Goal: Complete application form

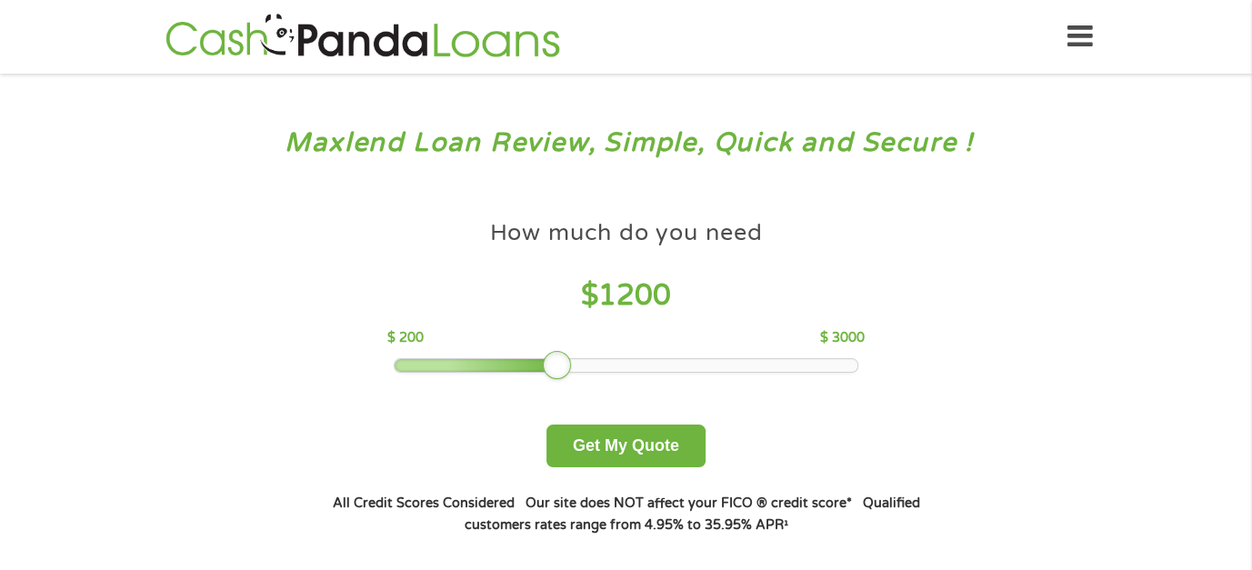
drag, startPoint x: 529, startPoint y: 367, endPoint x: 562, endPoint y: 368, distance: 32.7
click at [562, 368] on div at bounding box center [557, 365] width 29 height 29
click at [634, 442] on button "Get My Quote" at bounding box center [625, 446] width 159 height 43
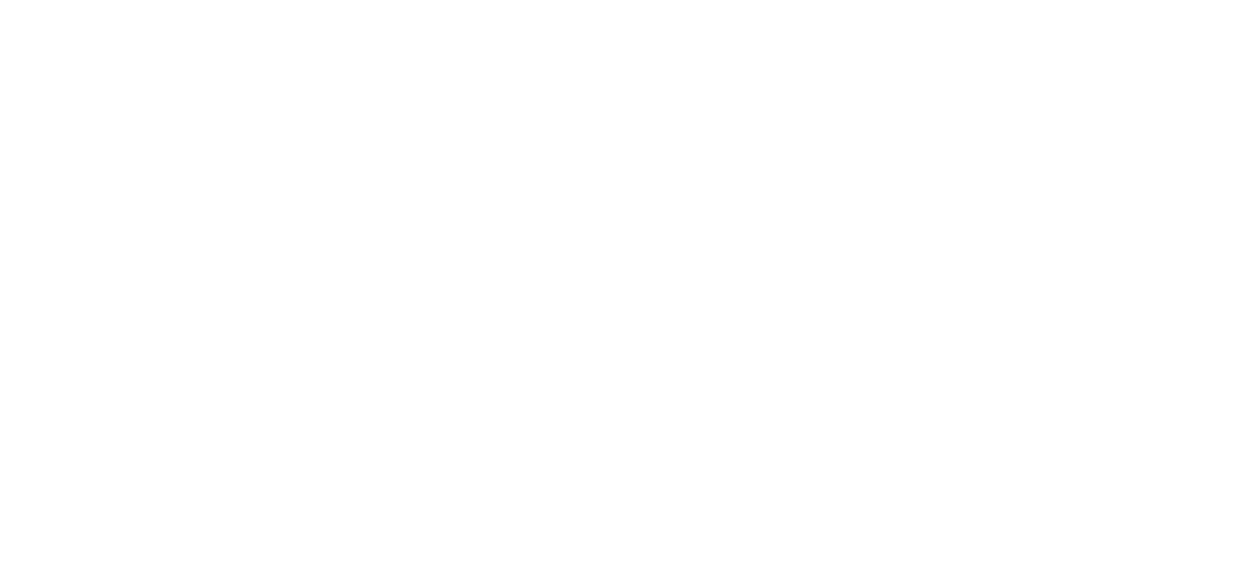
click at [0, 0] on html at bounding box center [0, 0] width 0 height 0
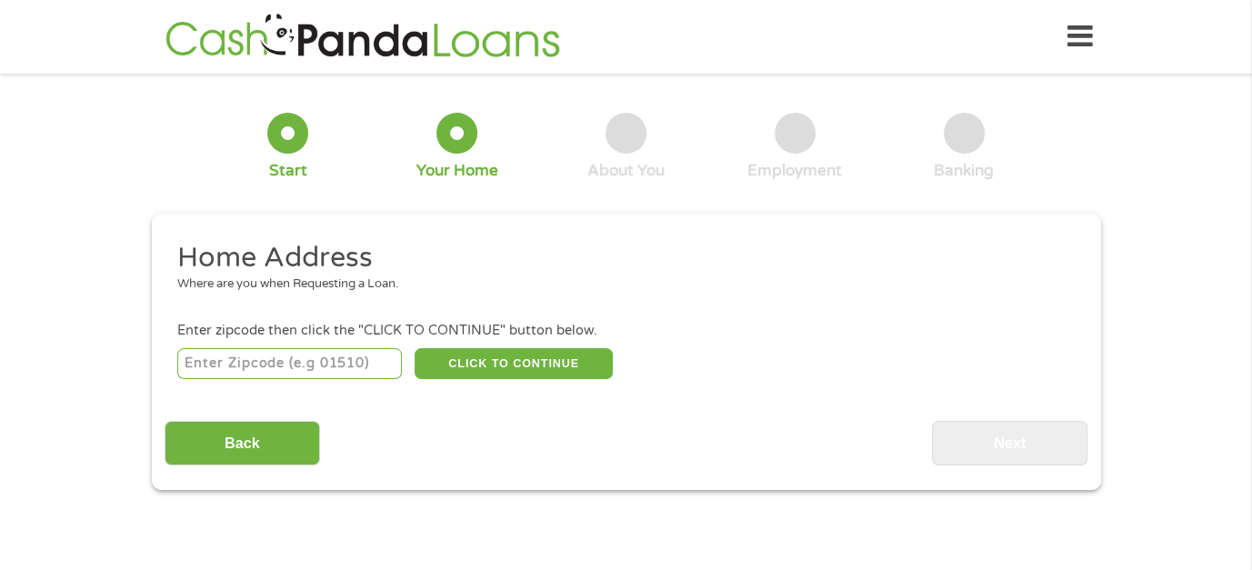
click at [298, 361] on input "number" at bounding box center [289, 363] width 225 height 31
type input "33027"
click at [555, 363] on button "CLICK TO CONTINUE" at bounding box center [514, 363] width 198 height 31
type input "33027"
type input "Hollywood"
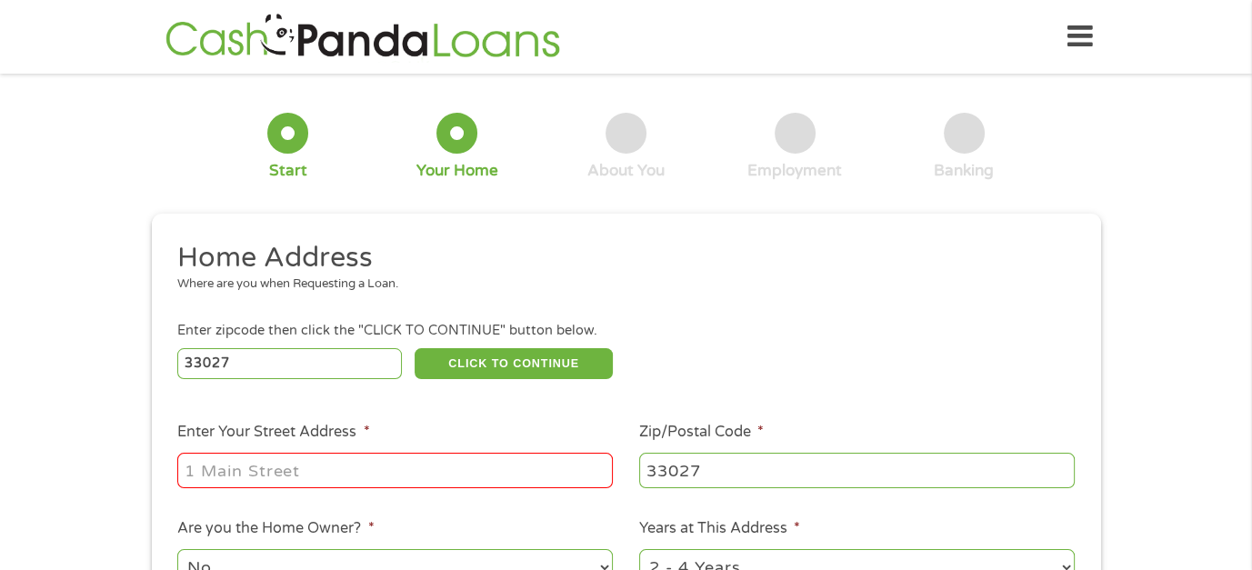
click at [377, 471] on input "Enter Your Street Address *" at bounding box center [395, 470] width 436 height 35
type input "[STREET_ADDRESS]"
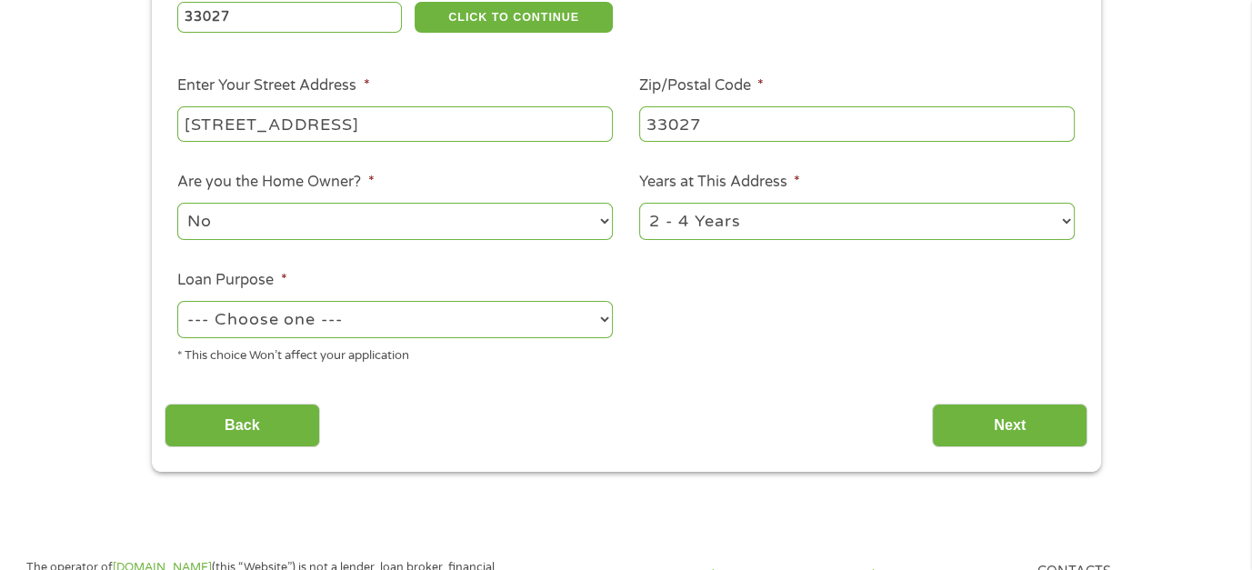
scroll to position [364, 0]
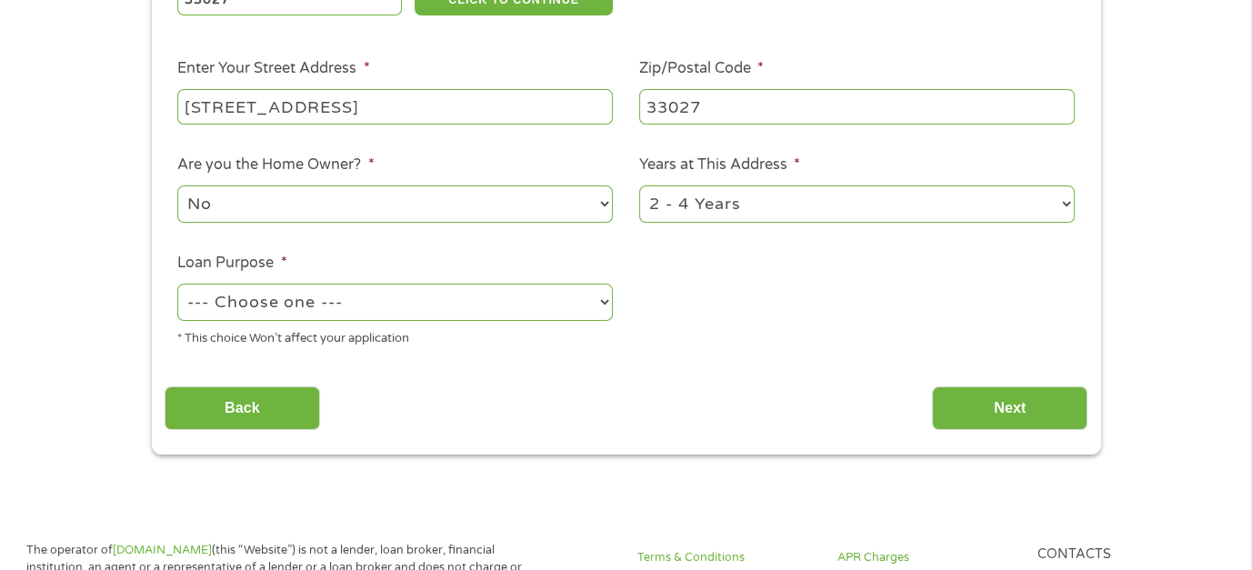
click at [1061, 205] on select "1 Year or less 1 - 2 Years 2 - 4 Years Over 4 Years" at bounding box center [857, 203] width 436 height 37
select select "60months"
click at [639, 187] on select "1 Year or less 1 - 2 Years 2 - 4 Years Over 4 Years" at bounding box center [857, 203] width 436 height 37
click at [375, 302] on select "--- Choose one --- Pay Bills Debt Consolidation Home Improvement Major Purchase…" at bounding box center [395, 302] width 436 height 37
select select "paybills"
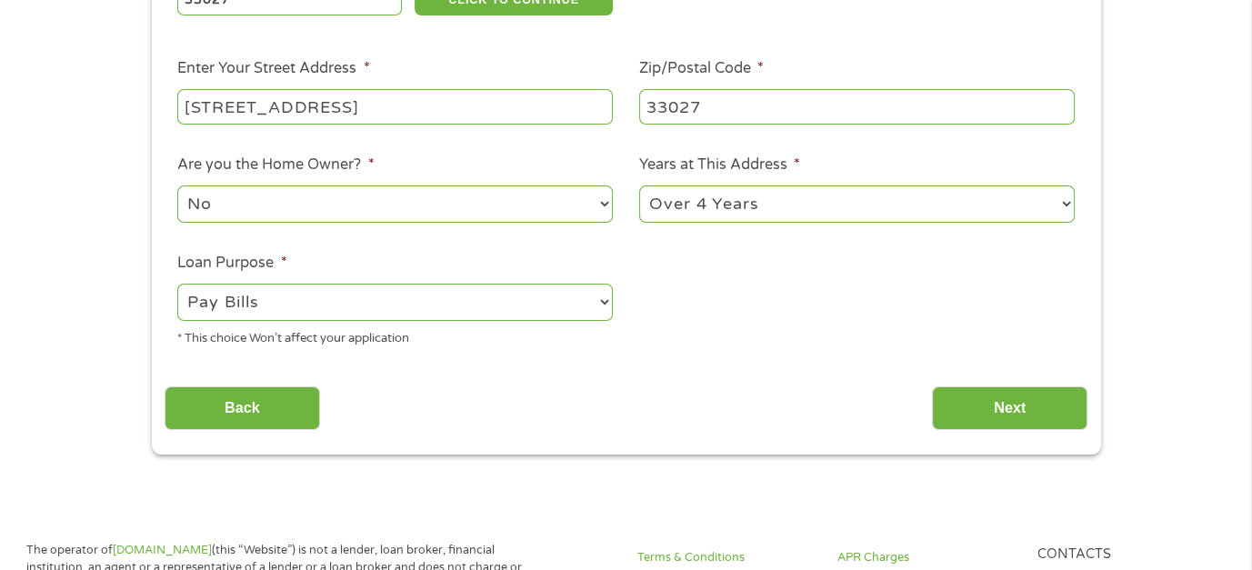
click at [177, 285] on select "--- Choose one --- Pay Bills Debt Consolidation Home Improvement Major Purchase…" at bounding box center [395, 302] width 436 height 37
click at [983, 402] on input "Next" at bounding box center [1009, 408] width 155 height 45
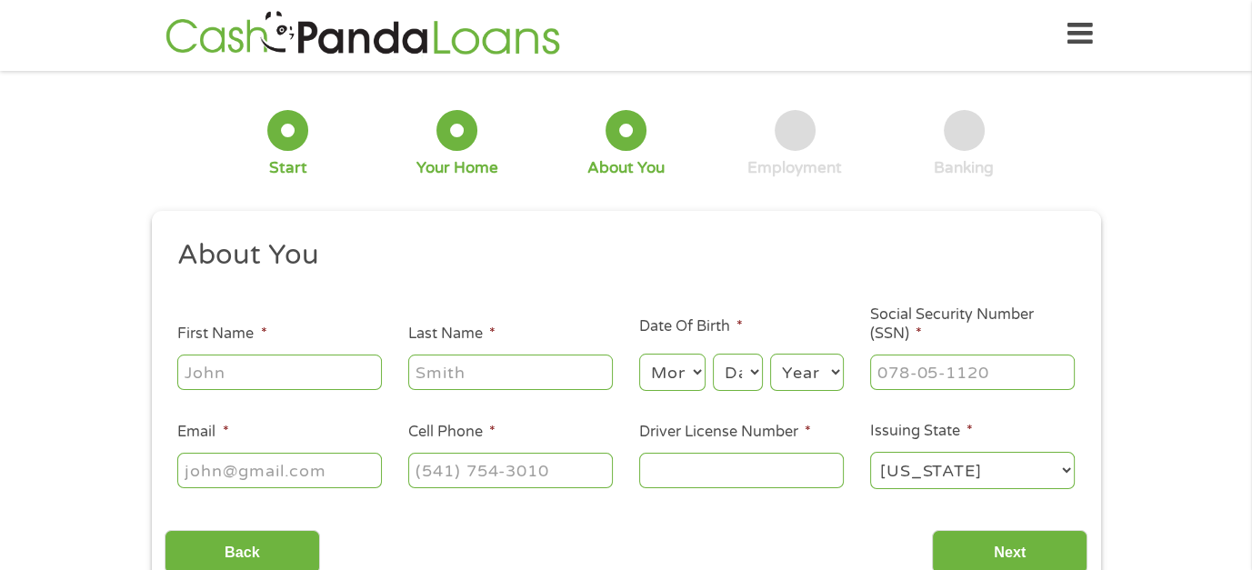
scroll to position [0, 0]
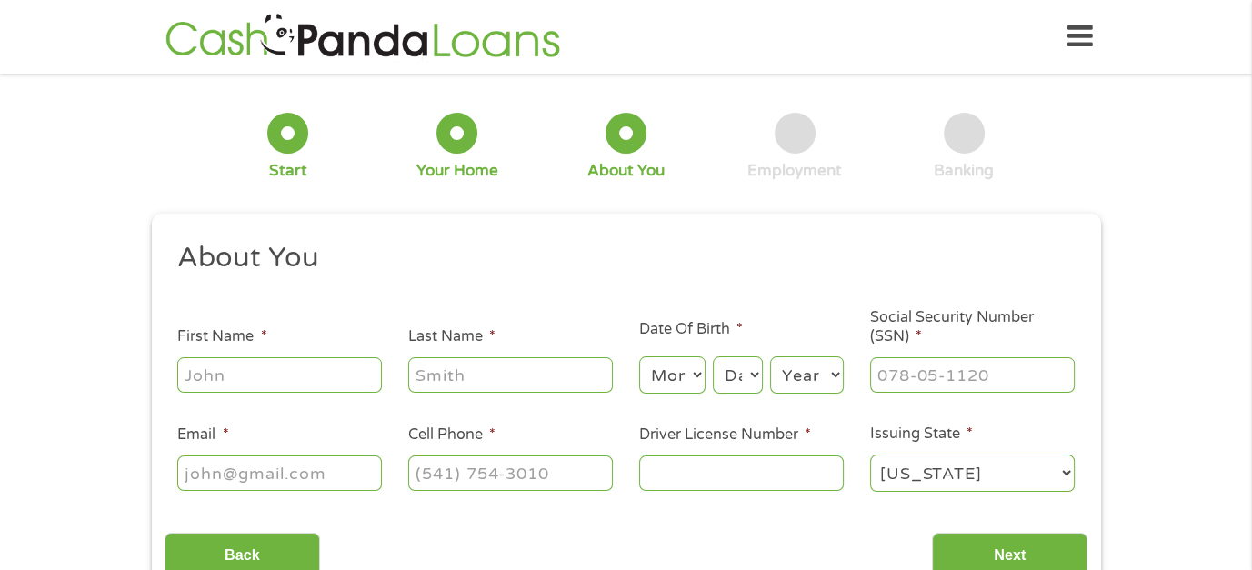
click at [314, 384] on input "First Name *" at bounding box center [279, 374] width 205 height 35
type input "Phillipa"
type input "[PERSON_NAME]"
type input "[EMAIL_ADDRESS][DOMAIN_NAME]"
type input "[PHONE_NUMBER]"
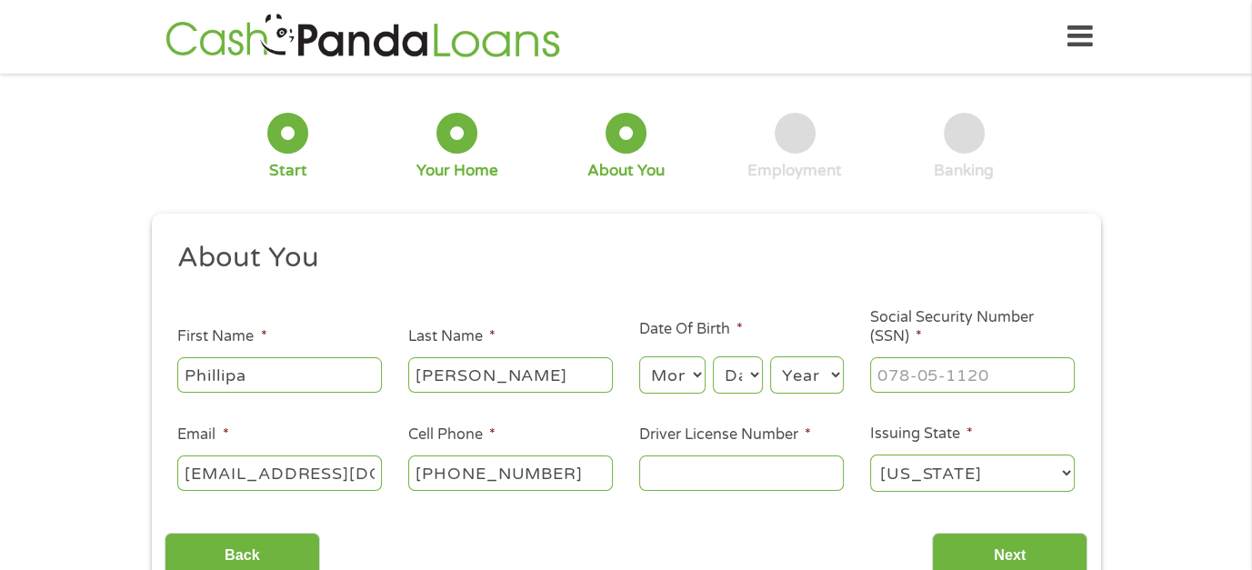
click at [690, 377] on select "Month 1 2 3 4 5 6 7 8 9 10 11 12" at bounding box center [672, 374] width 66 height 37
select select "5"
click at [639, 357] on select "Month 1 2 3 4 5 6 7 8 9 10 11 12" at bounding box center [672, 374] width 66 height 37
click at [736, 382] on select "Day 1 2 3 4 5 6 7 8 9 10 11 12 13 14 15 16 17 18 19 20 21 22 23 24 25 26 27 28 …" at bounding box center [737, 374] width 49 height 37
select select "9"
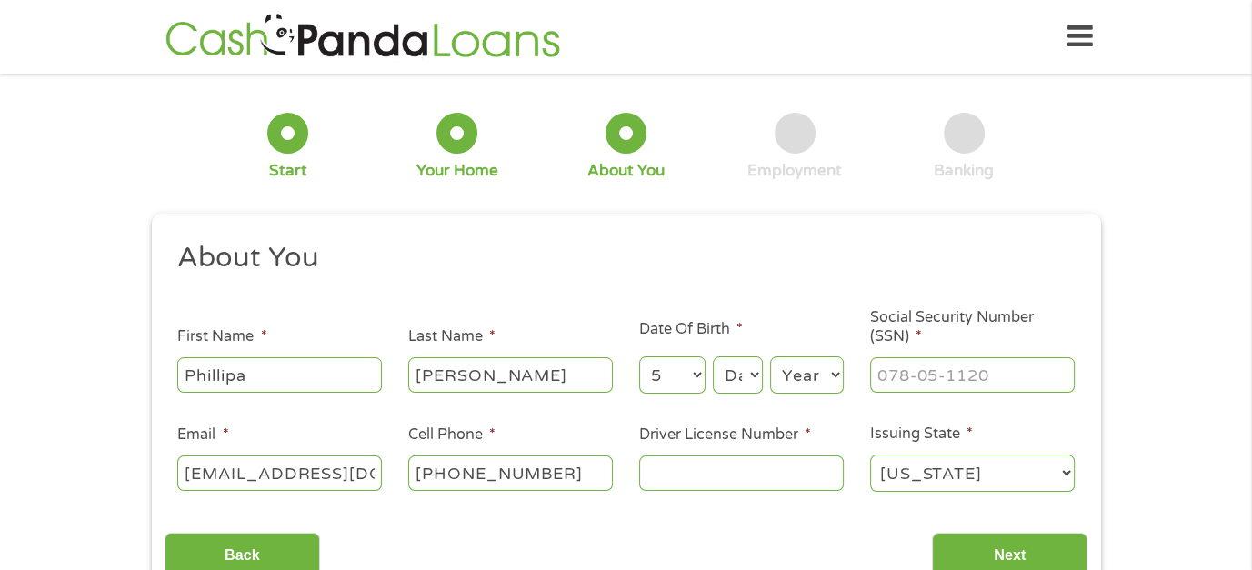
click at [713, 357] on select "Day 1 2 3 4 5 6 7 8 9 10 11 12 13 14 15 16 17 18 19 20 21 22 23 24 25 26 27 28 …" at bounding box center [737, 374] width 49 height 37
click at [799, 377] on select "Year [DATE] 2006 2005 2004 2003 2002 2001 2000 1999 1998 1997 1996 1995 1994 19…" at bounding box center [807, 374] width 74 height 37
select select "1967"
click at [770, 357] on select "Year [DATE] 2006 2005 2004 2003 2002 2001 2000 1999 1998 1997 1996 1995 1994 19…" at bounding box center [807, 374] width 74 height 37
click at [918, 380] on input "___-__-____" at bounding box center [972, 374] width 205 height 35
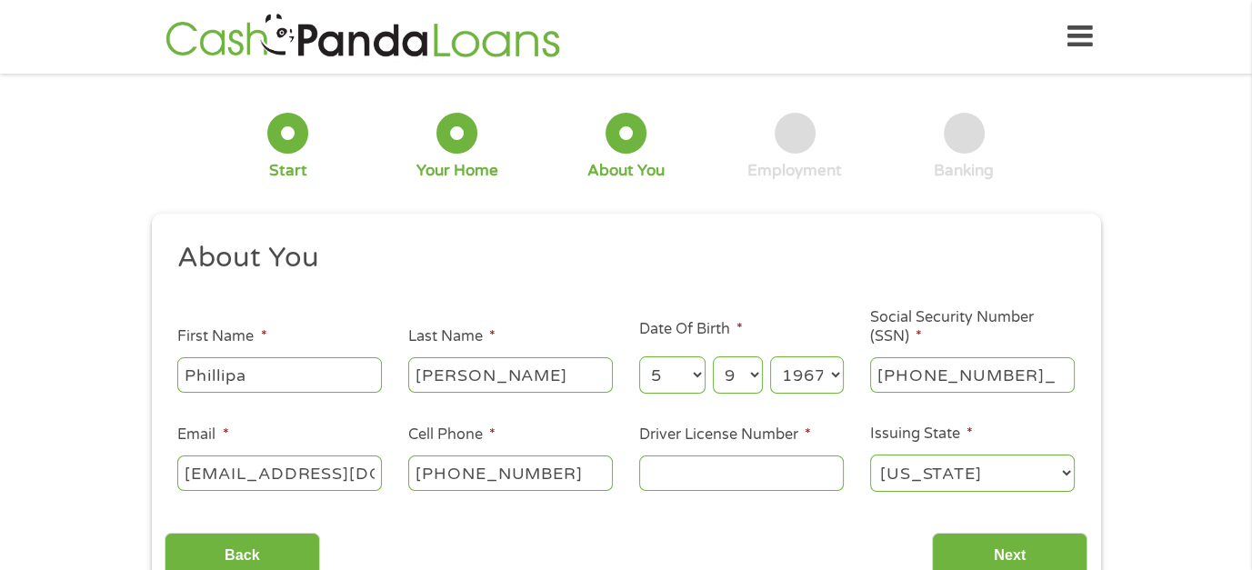
type input "065-70-9378"
drag, startPoint x: 846, startPoint y: 535, endPoint x: 815, endPoint y: 528, distance: 31.6
click at [846, 534] on div "Back Next" at bounding box center [626, 547] width 923 height 57
click at [701, 476] on input "Driver License Number *" at bounding box center [741, 473] width 205 height 35
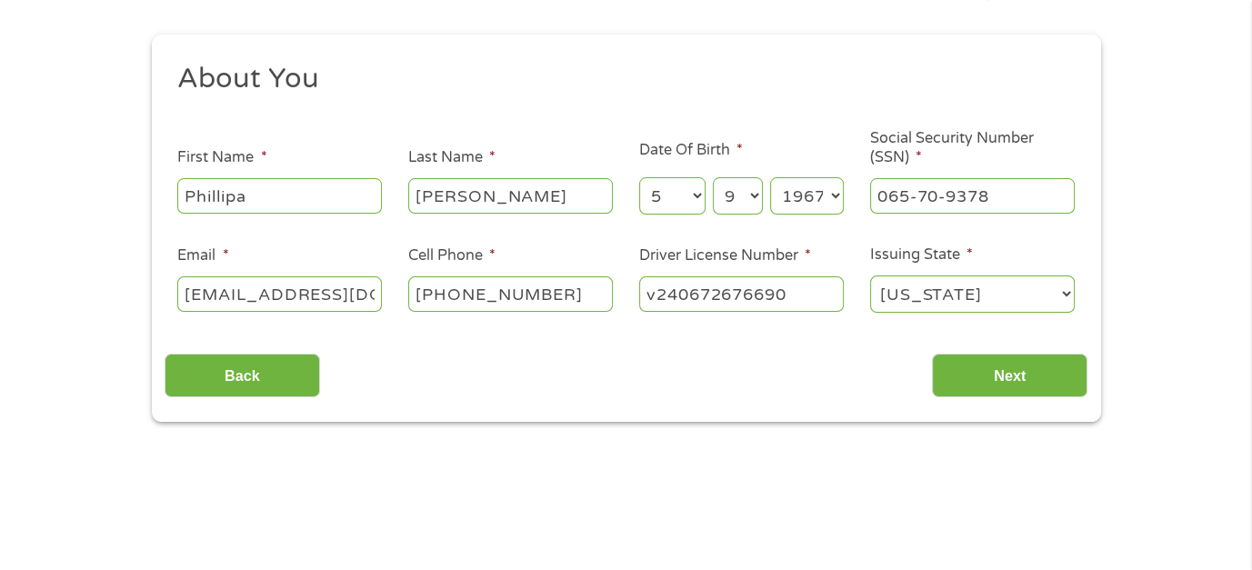
scroll to position [182, 0]
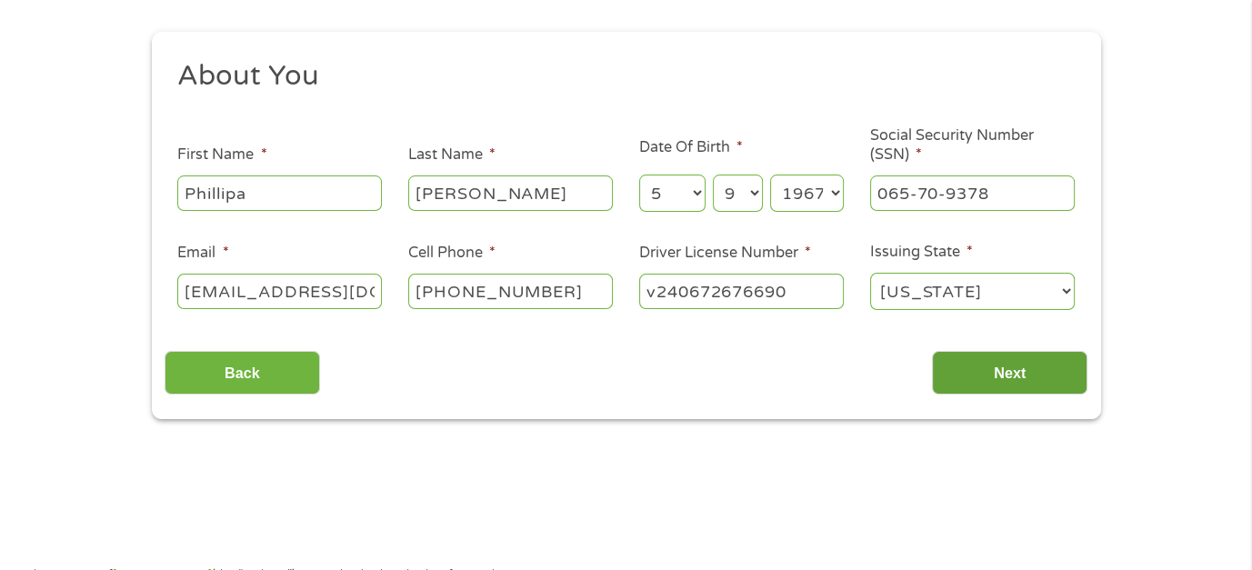
type input "v240672676690"
click at [1029, 372] on input "Next" at bounding box center [1009, 373] width 155 height 45
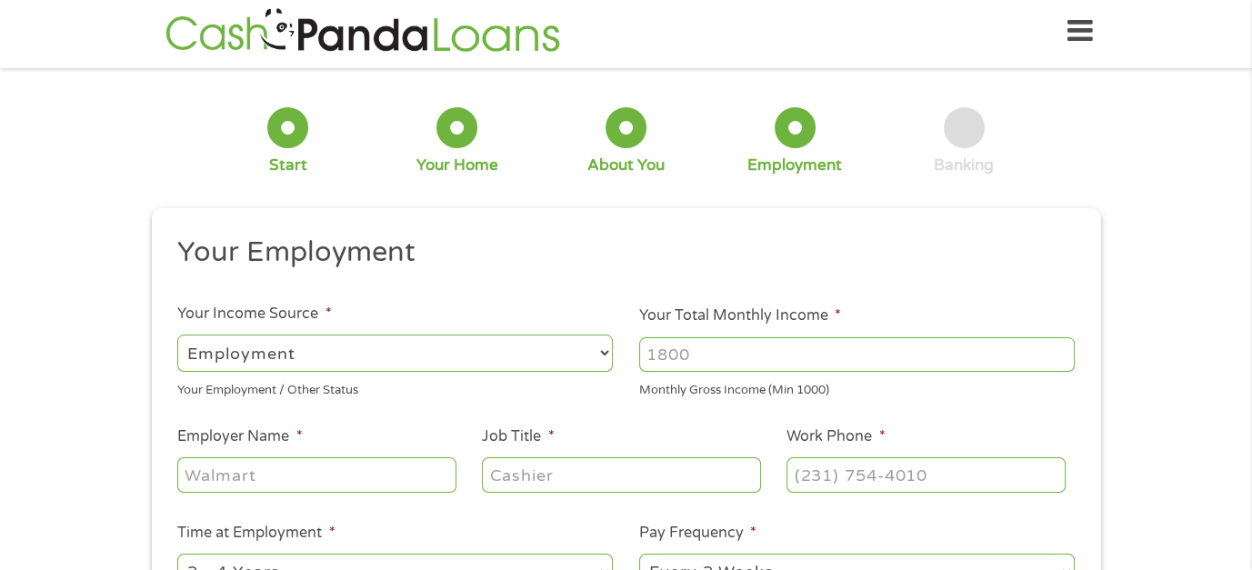
scroll to position [0, 0]
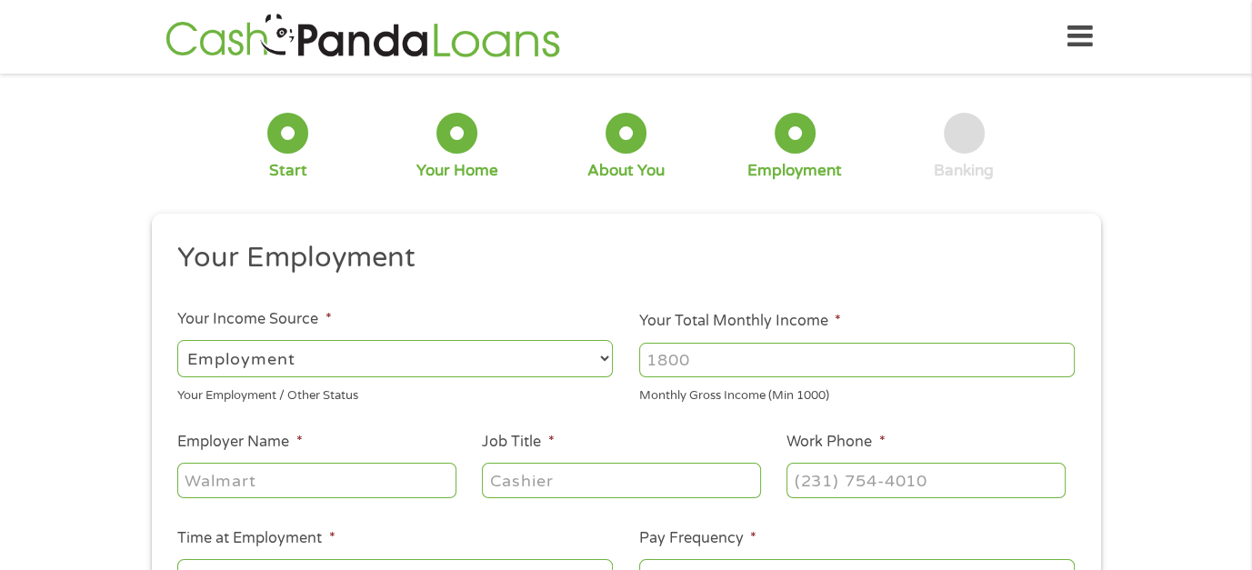
click at [702, 366] on input "Your Total Monthly Income *" at bounding box center [857, 360] width 436 height 35
type input "4000"
click at [257, 482] on input "Employer Name *" at bounding box center [316, 480] width 278 height 35
type input "[GEOGRAPHIC_DATA]"
click at [552, 484] on input "Job Title *" at bounding box center [621, 480] width 278 height 35
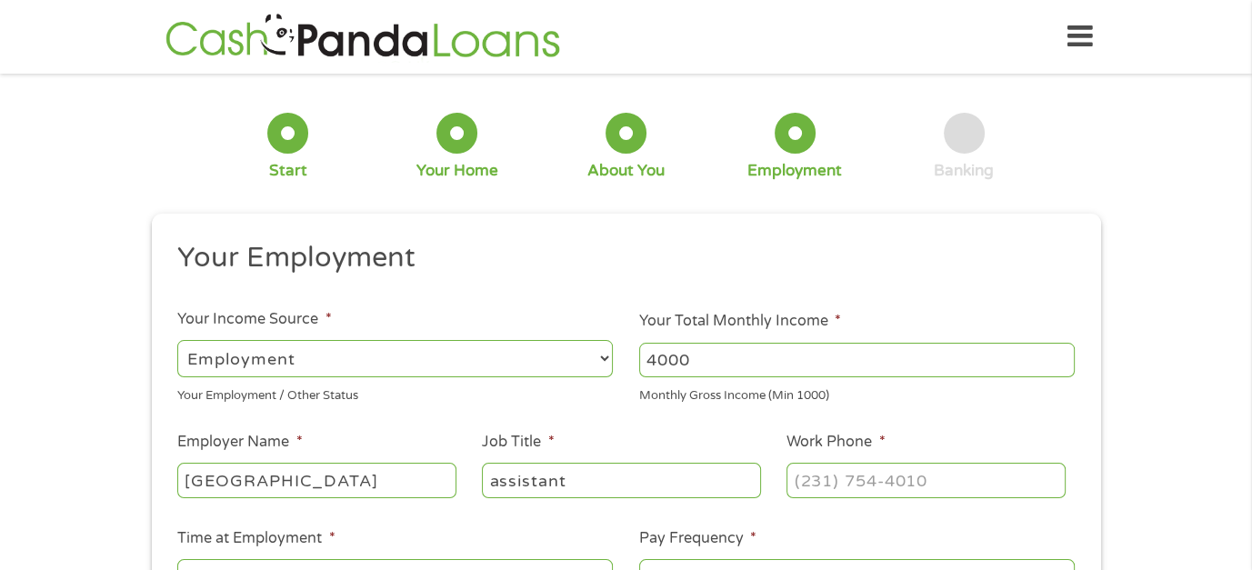
type input "assistant"
click at [847, 471] on input "(___) ___-____" at bounding box center [925, 480] width 278 height 35
type input "[PHONE_NUMBER]"
click at [911, 397] on div "Monthly Gross Income (Min 1000)" at bounding box center [857, 393] width 436 height 25
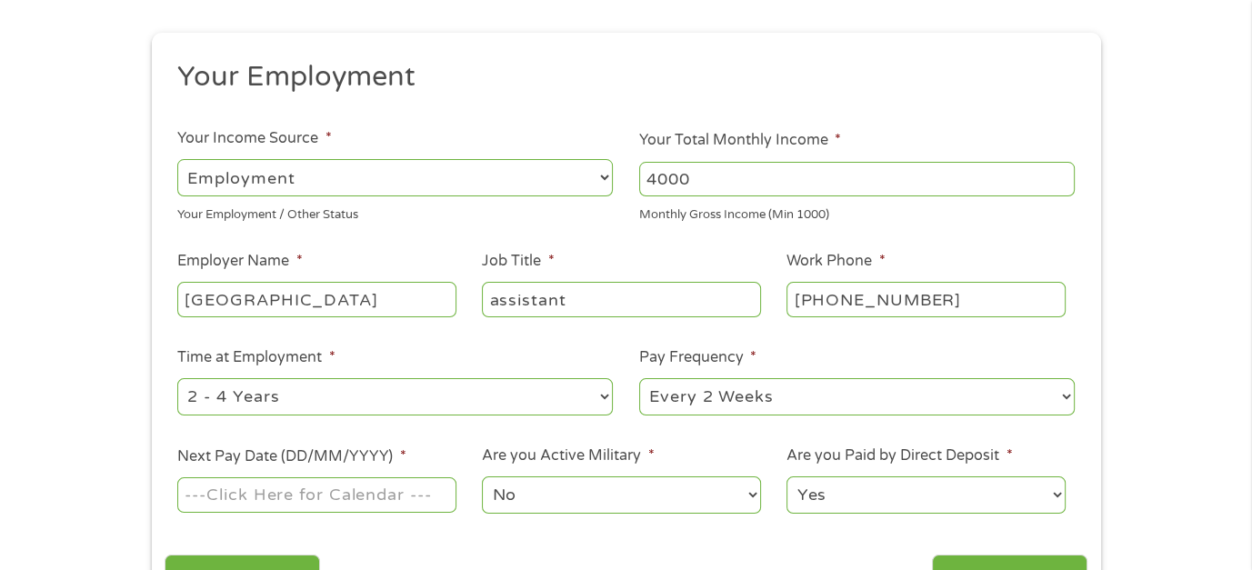
scroll to position [182, 0]
click at [605, 390] on select "--- Choose one --- 1 Year or less 1 - 2 Years 2 - 4 Years Over 4 Years" at bounding box center [395, 395] width 436 height 37
select select "60months"
click at [177, 377] on select "--- Choose one --- 1 Year or less 1 - 2 Years 2 - 4 Years Over 4 Years" at bounding box center [395, 395] width 436 height 37
click at [1065, 396] on select "--- Choose one --- Every 2 Weeks Every Week Monthly Semi-Monthly" at bounding box center [857, 395] width 436 height 37
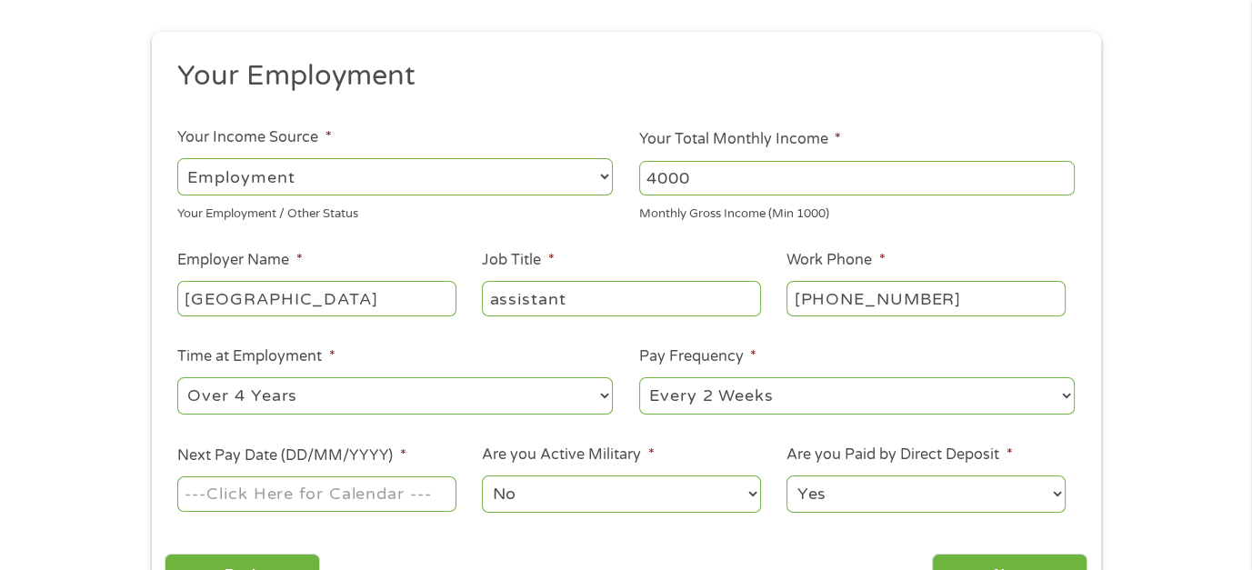
select select "semimonthly"
click at [639, 377] on select "--- Choose one --- Every 2 Weeks Every Week Monthly Semi-Monthly" at bounding box center [857, 395] width 436 height 37
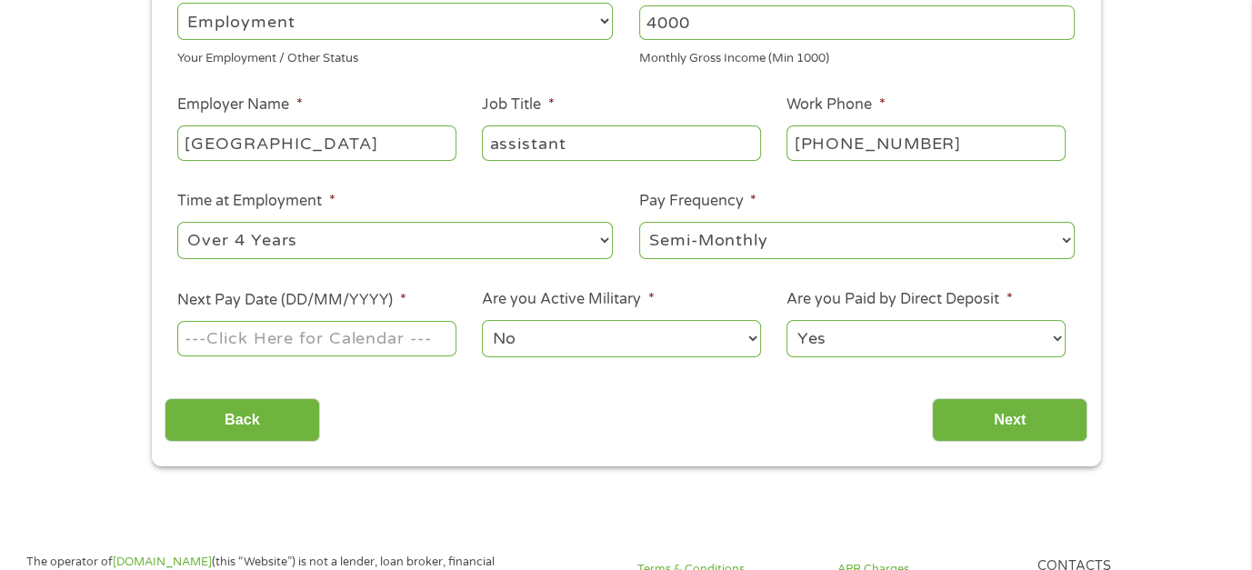
scroll to position [364, 0]
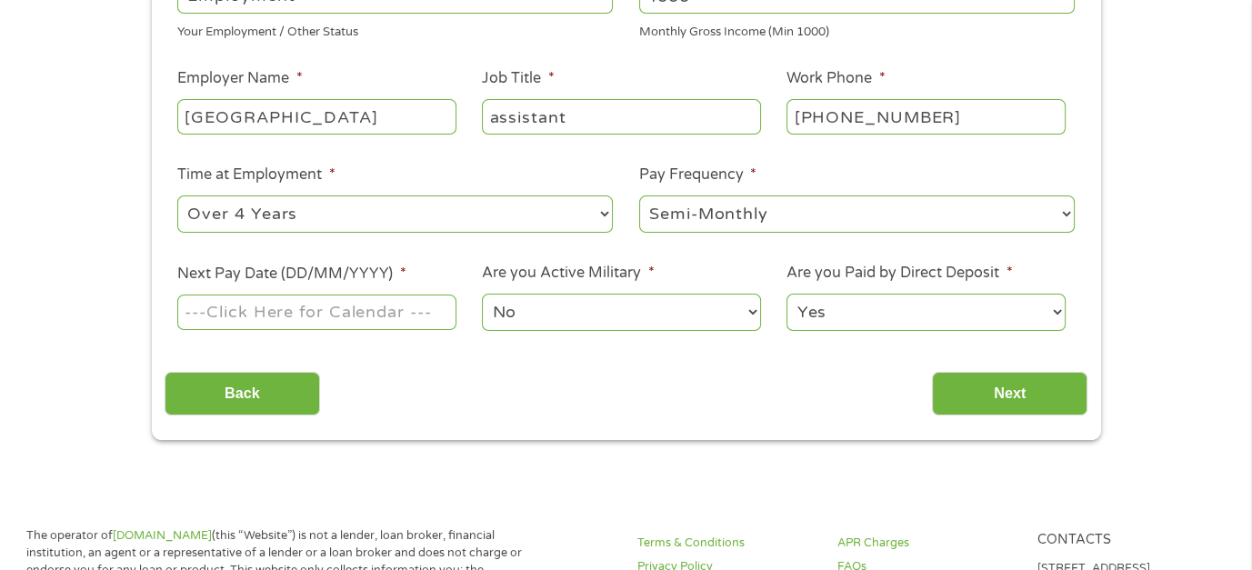
click at [346, 306] on input "Next Pay Date (DD/MM/YYYY) *" at bounding box center [316, 312] width 278 height 35
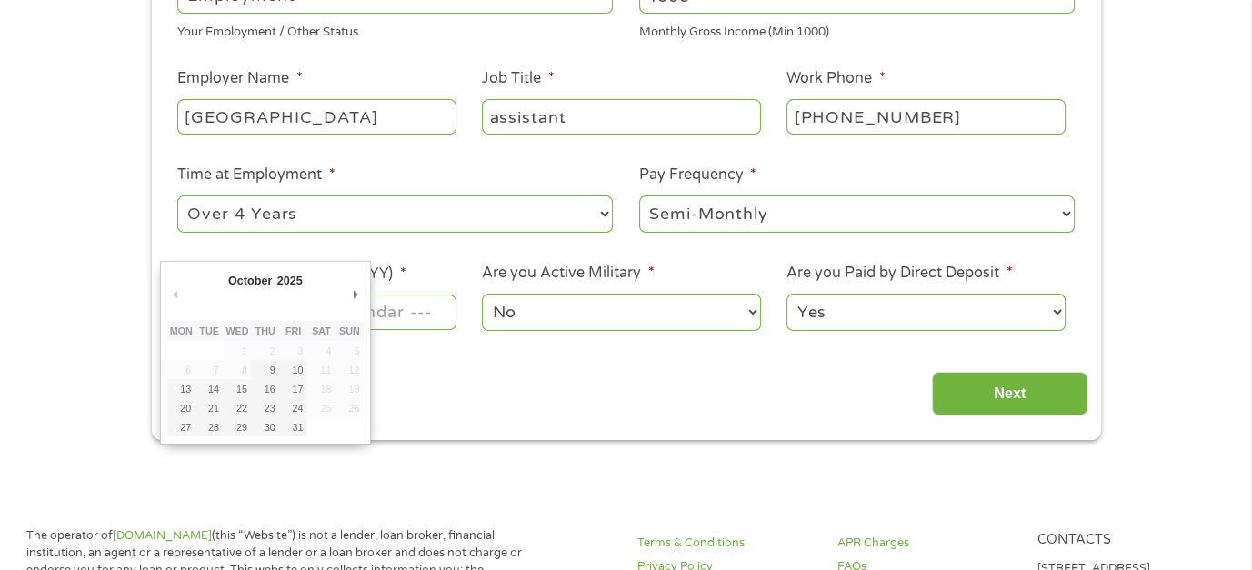
click at [498, 382] on div "Back Next" at bounding box center [626, 386] width 923 height 57
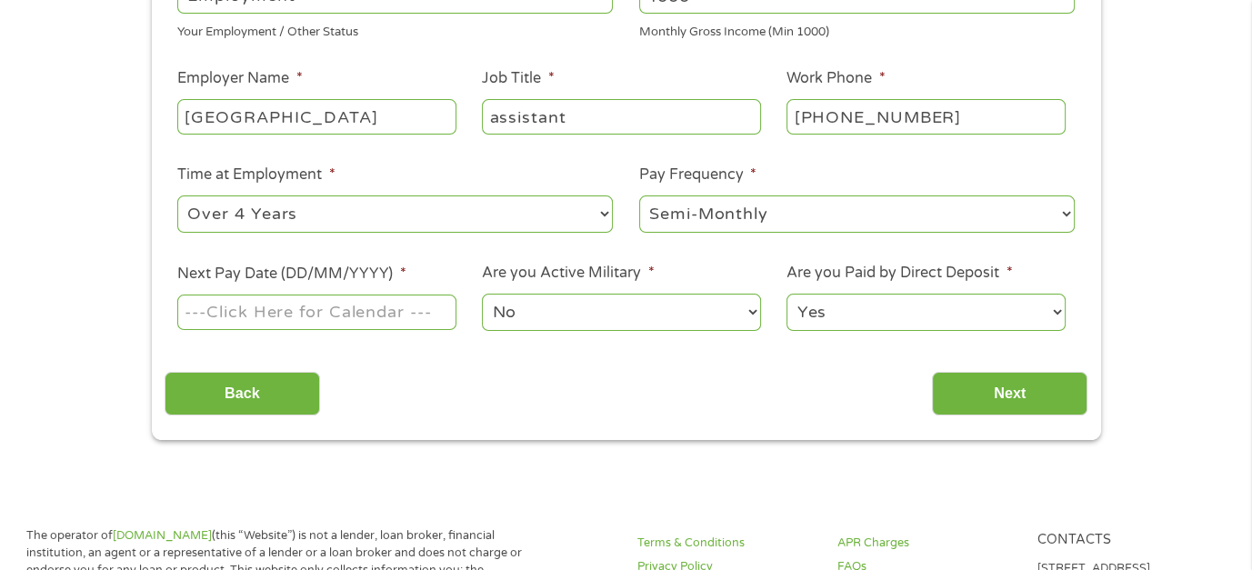
click at [355, 308] on input "Next Pay Date (DD/MM/YYYY) *" at bounding box center [316, 312] width 278 height 35
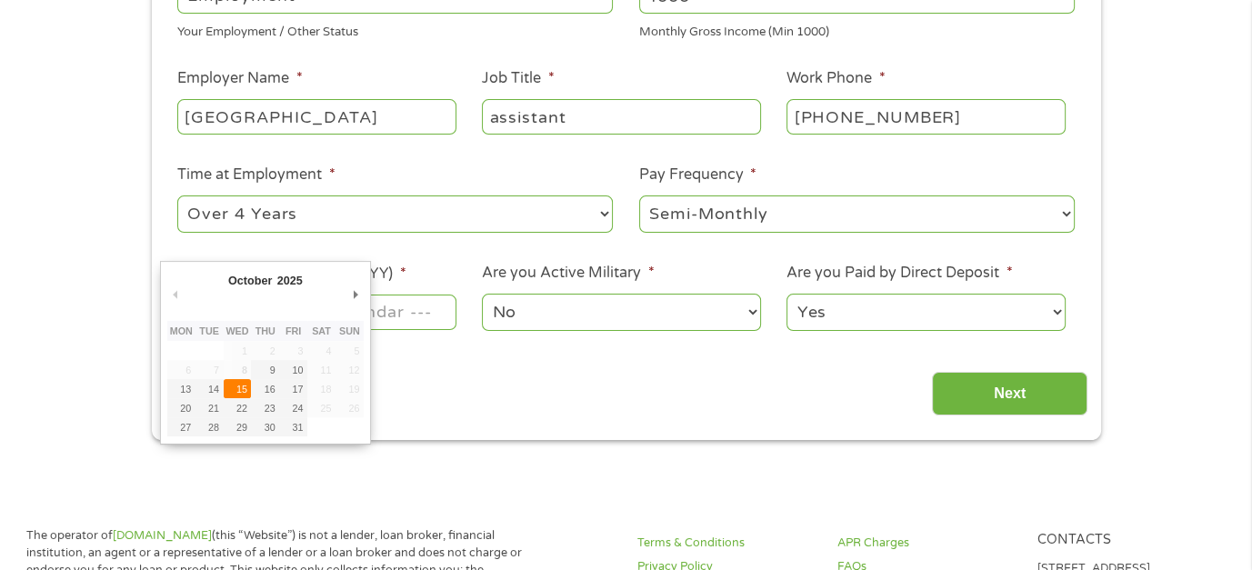
type input "[DATE]"
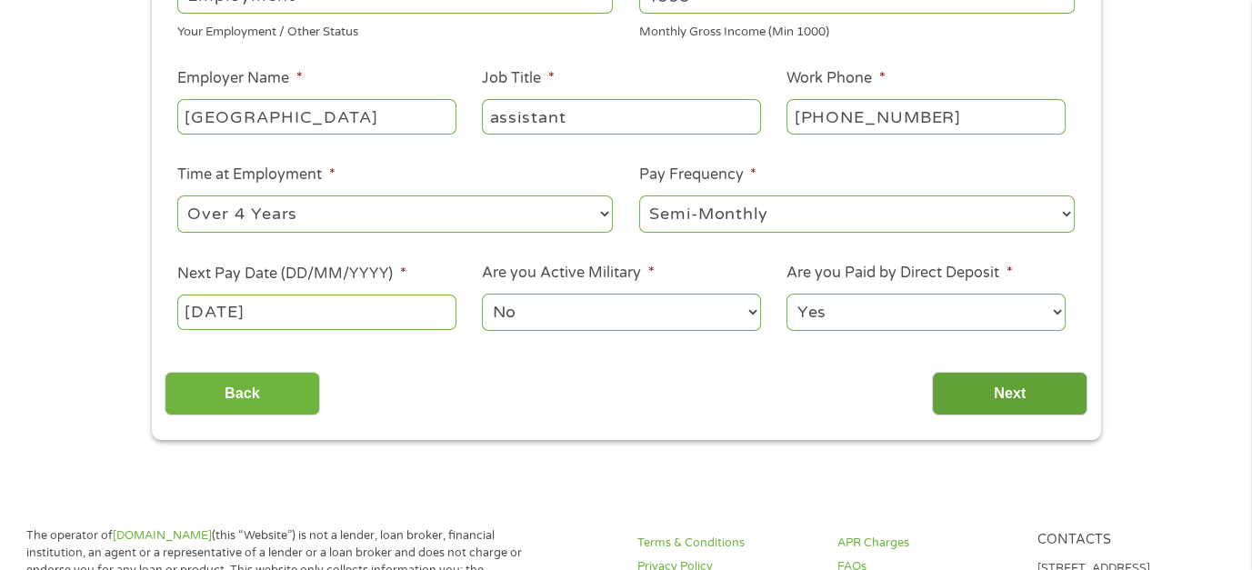
click at [1002, 389] on input "Next" at bounding box center [1009, 394] width 155 height 45
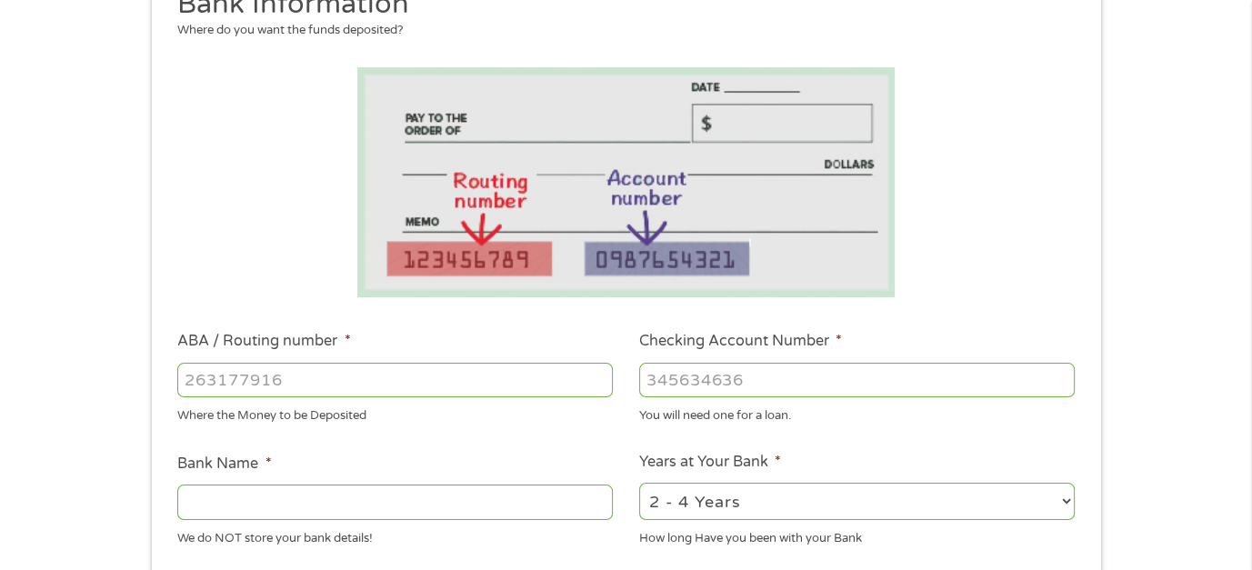
scroll to position [273, 0]
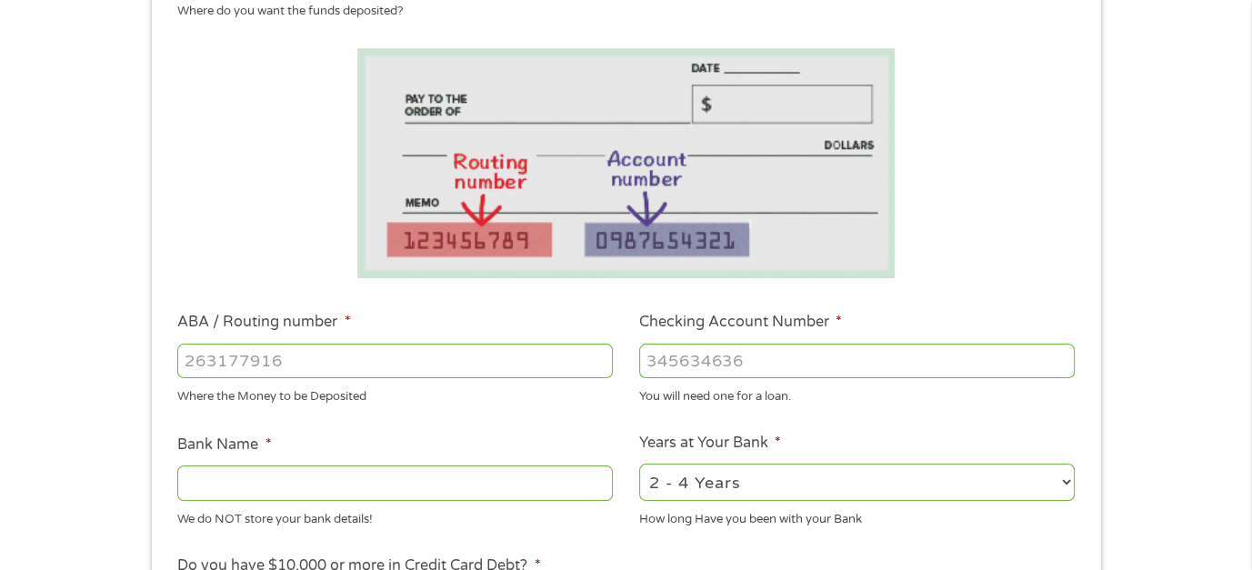
click at [366, 362] on input "ABA / Routing number *" at bounding box center [395, 361] width 436 height 35
type input "031101279"
type input "THE BANCORP BANK"
type input "031101279"
click at [696, 364] on input "Checking Account Number *" at bounding box center [857, 361] width 436 height 35
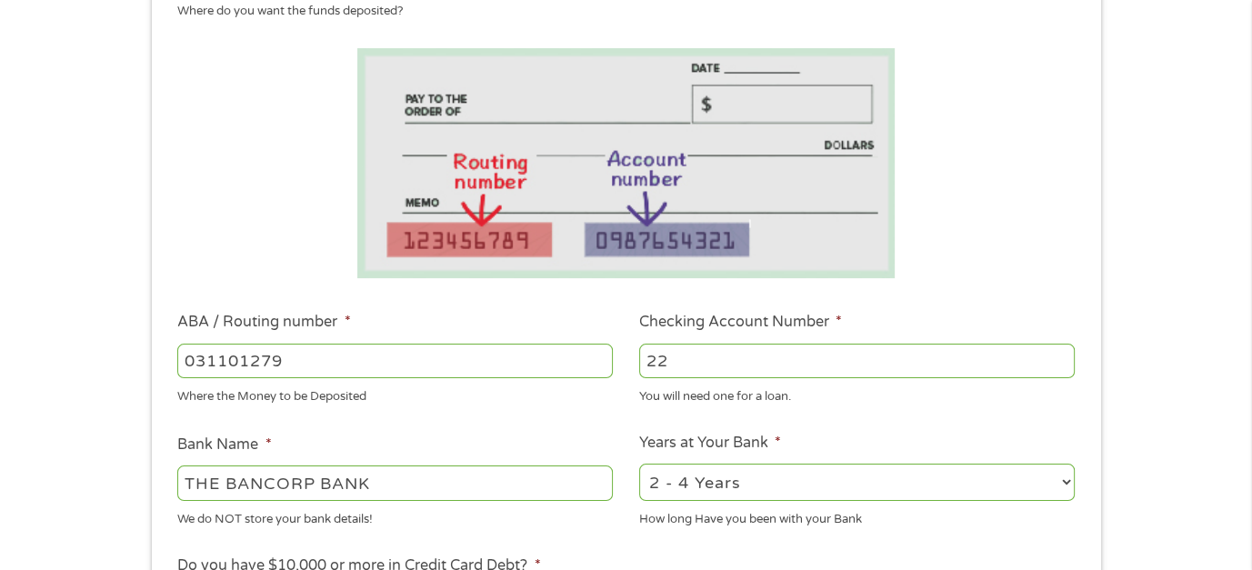
click at [675, 362] on input "22" at bounding box center [857, 361] width 436 height 35
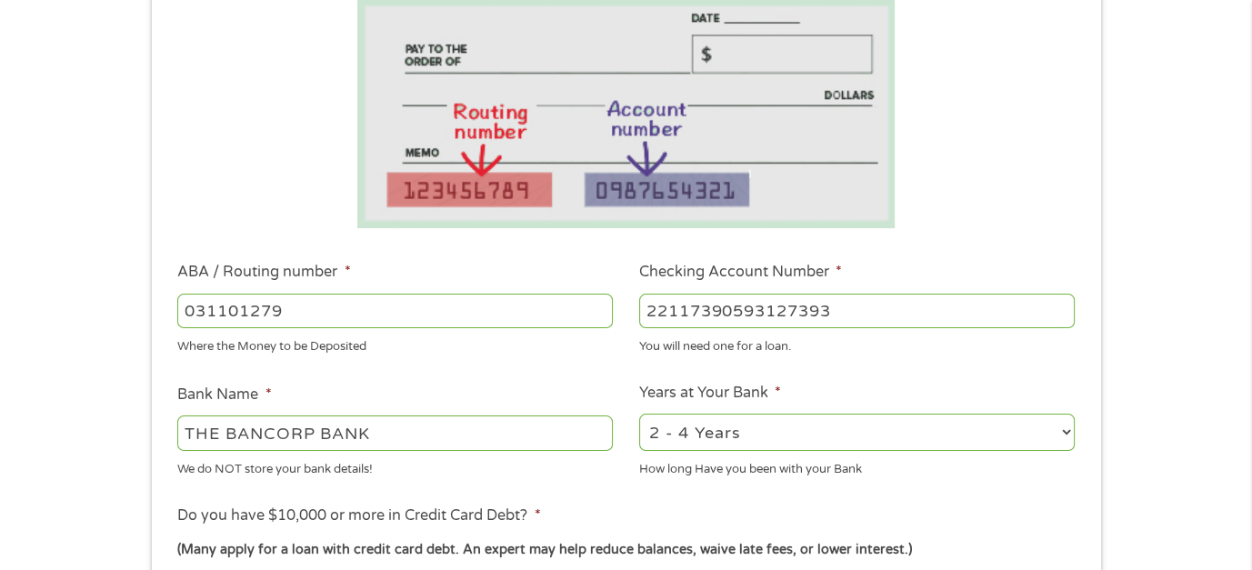
scroll to position [364, 0]
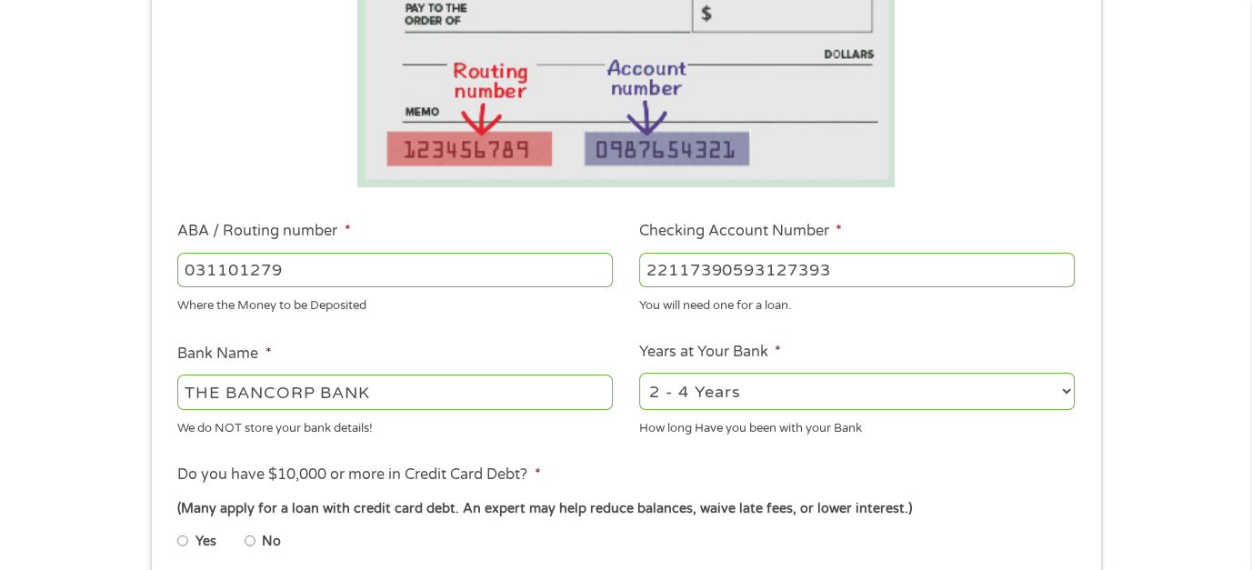
type input "22117390593127393"
click at [1072, 386] on select "2 - 4 Years 6 - 12 Months 1 - 2 Years Over 4 Years" at bounding box center [857, 391] width 436 height 37
select select "12months"
click at [639, 373] on select "2 - 4 Years 6 - 12 Months 1 - 2 Years Over 4 Years" at bounding box center [857, 391] width 436 height 37
click at [1134, 396] on div "1 Start 2 Your Home 3 About You 4 Employment 5 Banking 6 This field is hidden w…" at bounding box center [626, 299] width 1252 height 1153
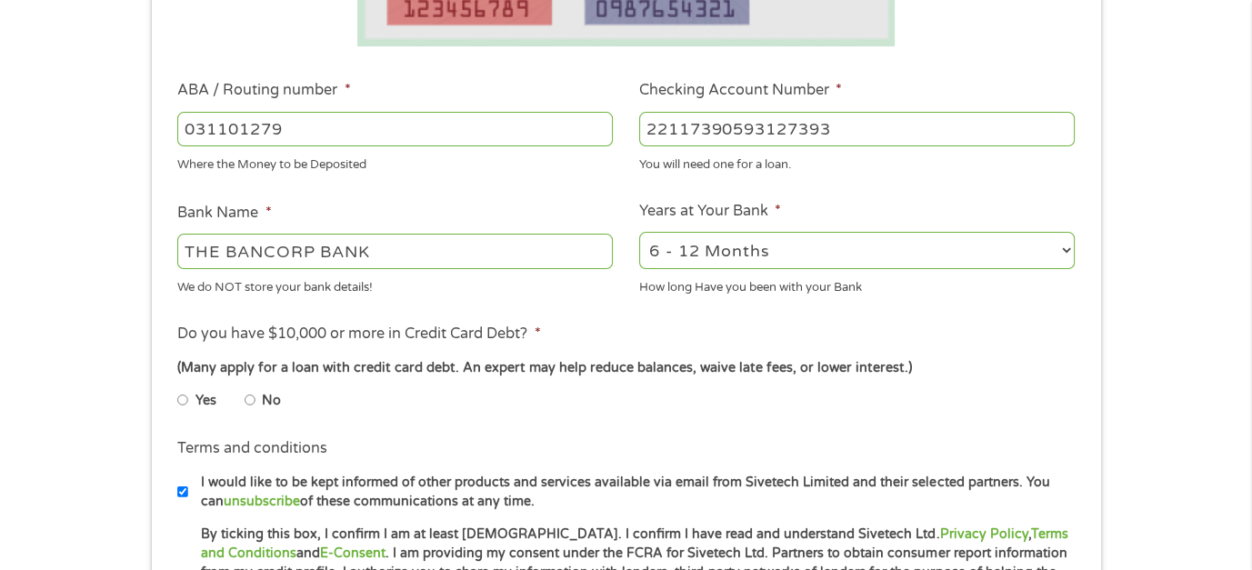
scroll to position [546, 0]
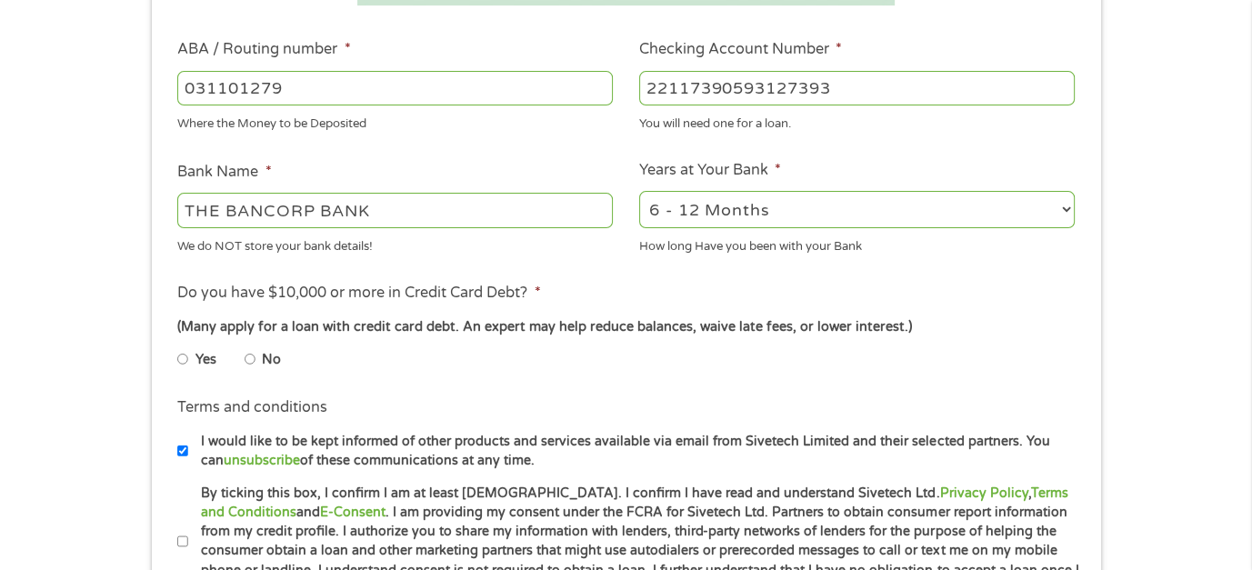
click at [248, 358] on input "No" at bounding box center [250, 359] width 11 height 29
radio input "true"
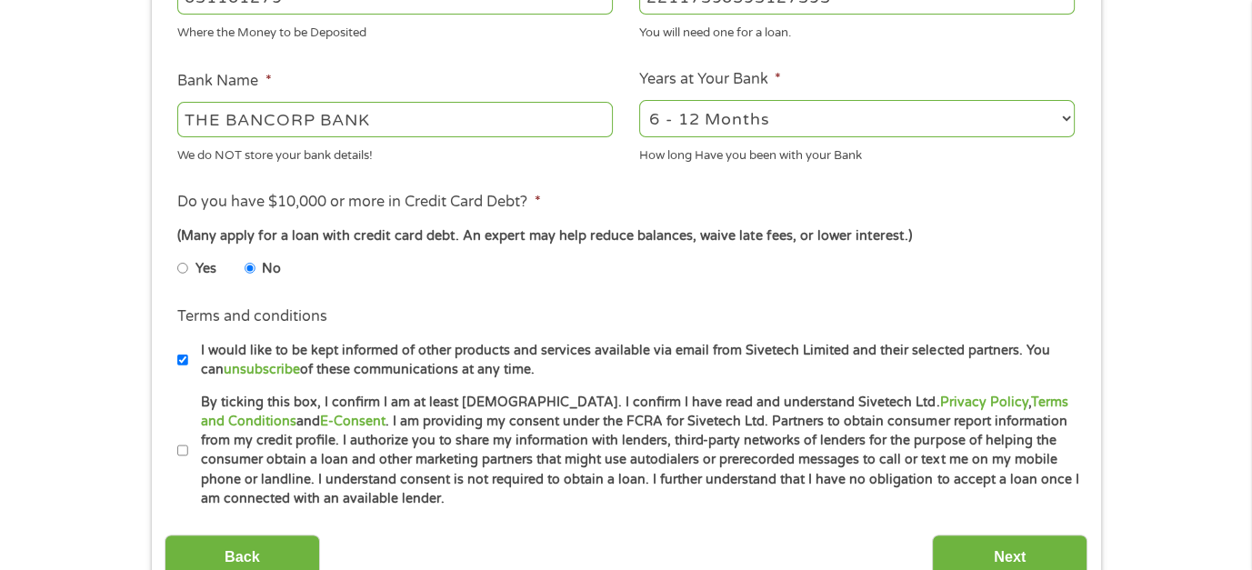
click at [182, 446] on input "By ticking this box, I confirm I am at least [DEMOGRAPHIC_DATA]. I confirm I ha…" at bounding box center [182, 450] width 11 height 29
checkbox input "true"
click at [179, 360] on input "I would like to be kept informed of other products and services available via e…" at bounding box center [182, 360] width 11 height 29
checkbox input "false"
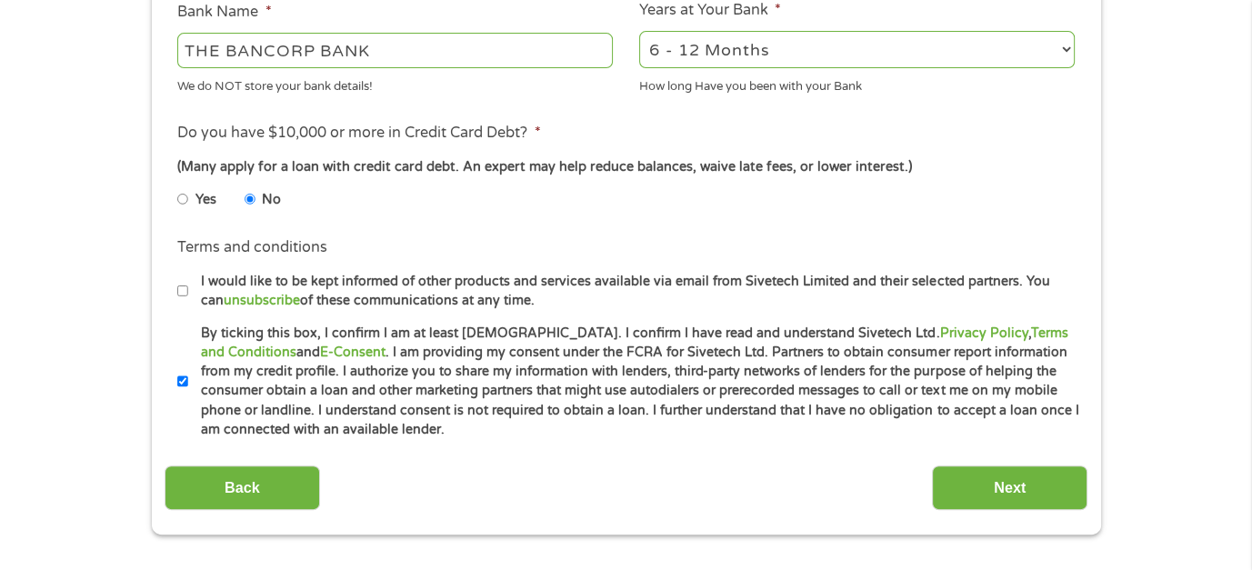
scroll to position [727, 0]
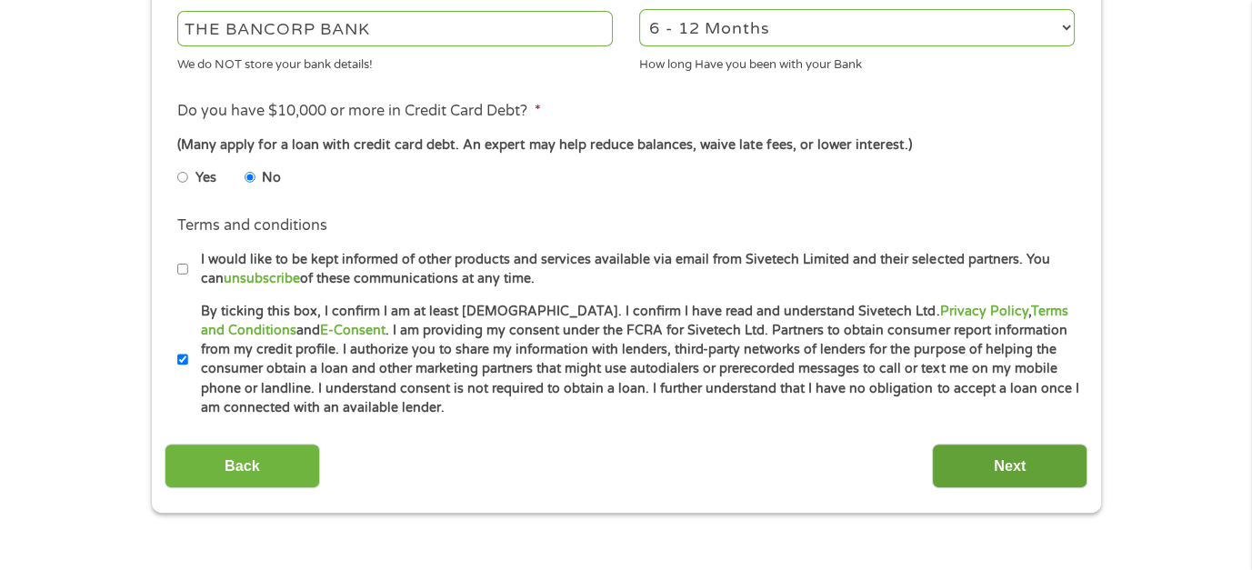
click at [974, 471] on input "Next" at bounding box center [1009, 466] width 155 height 45
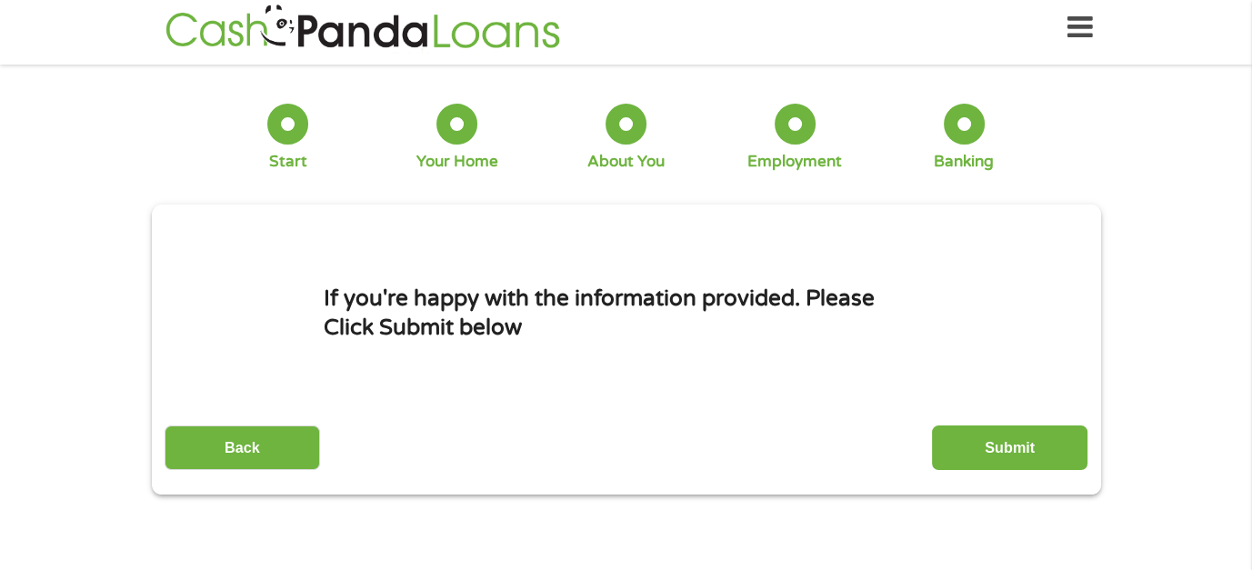
scroll to position [0, 0]
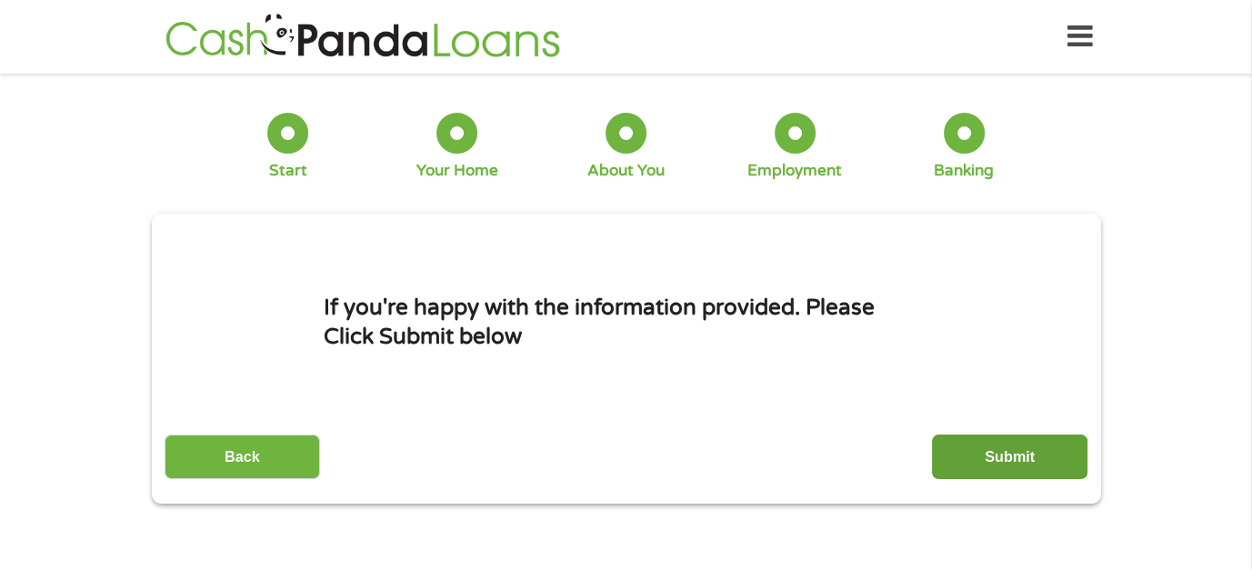
click at [996, 464] on input "Submit" at bounding box center [1009, 457] width 155 height 45
